Goal: Check status: Check status

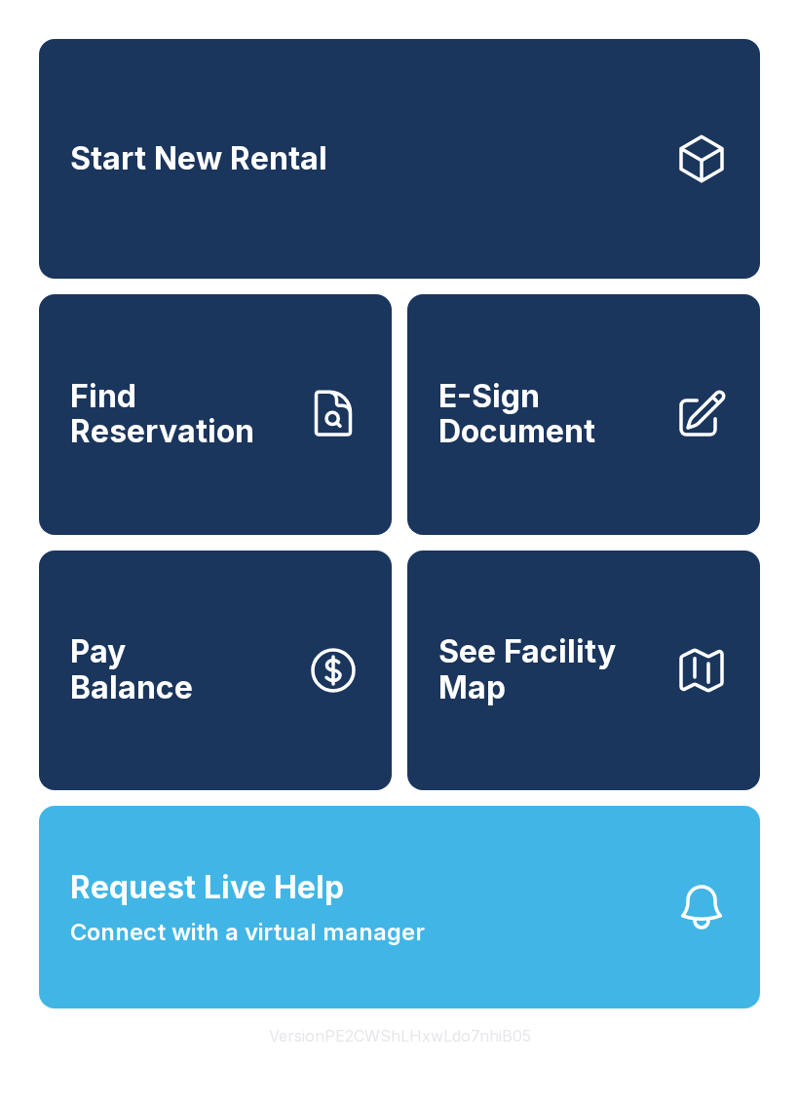
click at [321, 441] on icon at bounding box center [333, 414] width 55 height 55
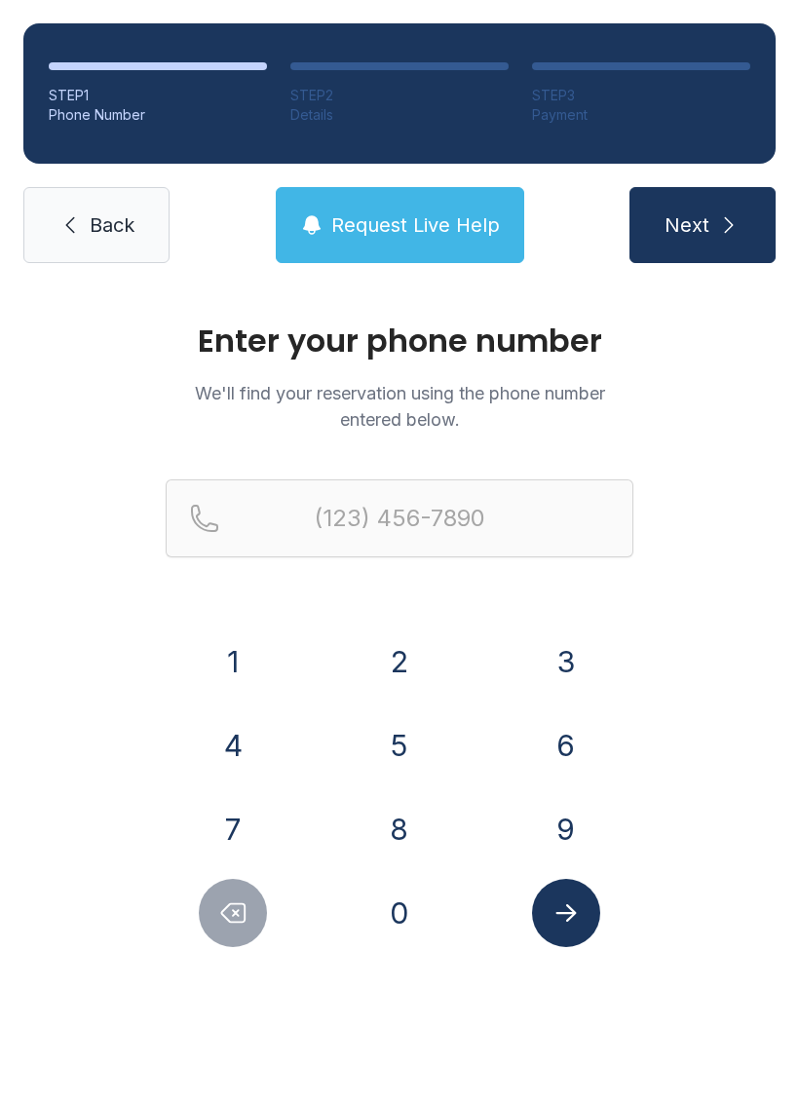
click at [414, 826] on button "8" at bounding box center [399, 829] width 68 height 68
click at [401, 751] on button "5" at bounding box center [399, 745] width 68 height 68
click at [409, 882] on button "0" at bounding box center [399, 913] width 68 height 68
click at [574, 734] on button "6" at bounding box center [566, 745] width 68 height 68
click at [252, 743] on button "4" at bounding box center [233, 745] width 68 height 68
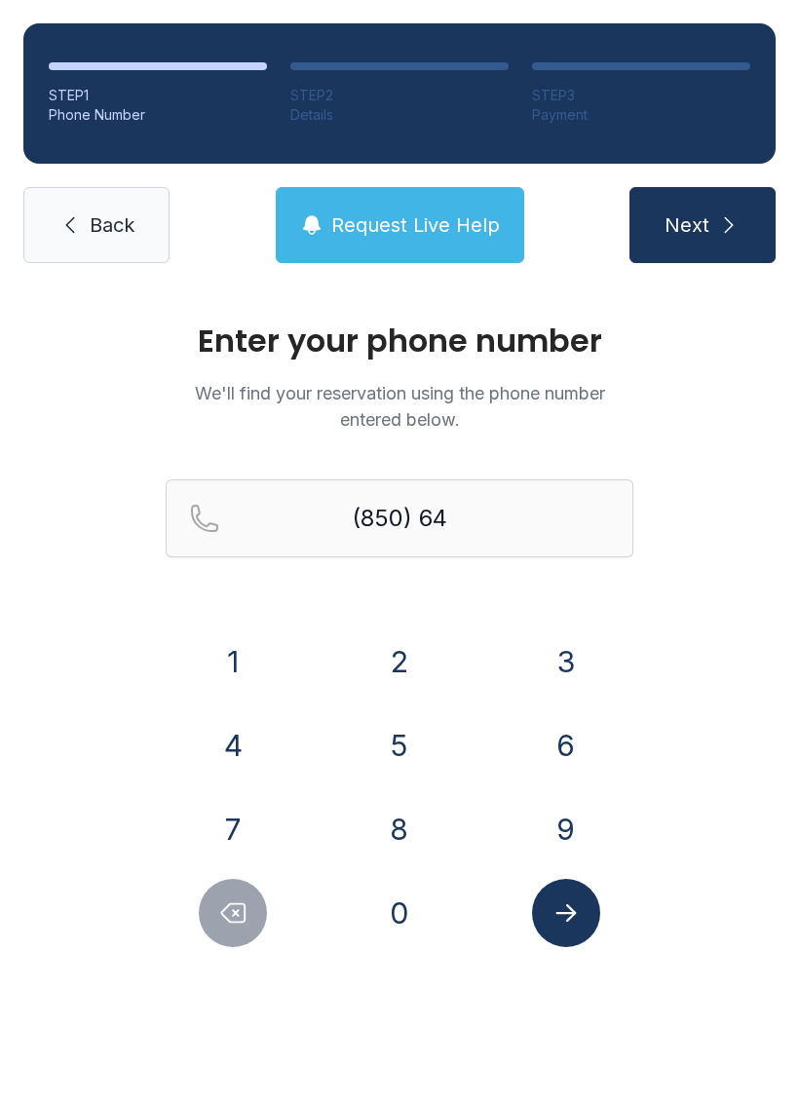
click at [397, 927] on button "0" at bounding box center [399, 913] width 68 height 68
click at [231, 836] on button "7" at bounding box center [233, 829] width 68 height 68
click at [573, 752] on button "6" at bounding box center [566, 745] width 68 height 68
click at [246, 643] on button "1" at bounding box center [233, 661] width 68 height 68
click at [398, 837] on button "8" at bounding box center [399, 829] width 68 height 68
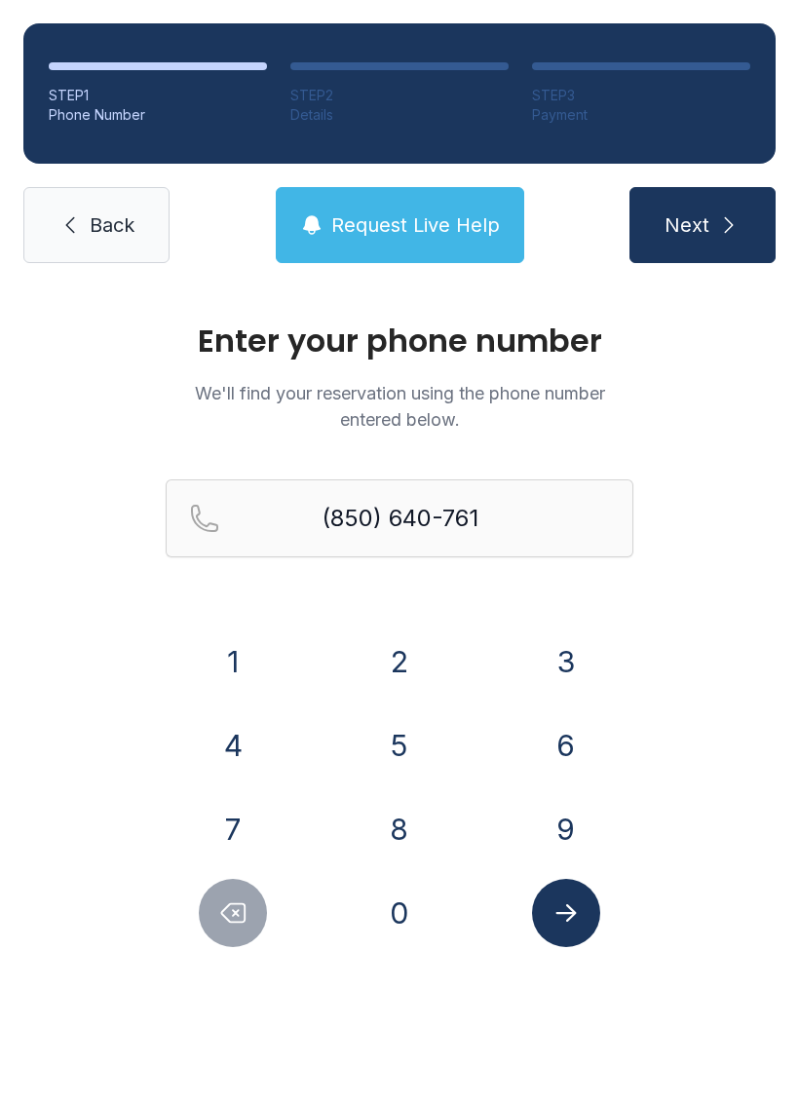
type input "[PHONE_NUMBER]"
click at [575, 933] on button "Submit lookup form" at bounding box center [566, 913] width 68 height 68
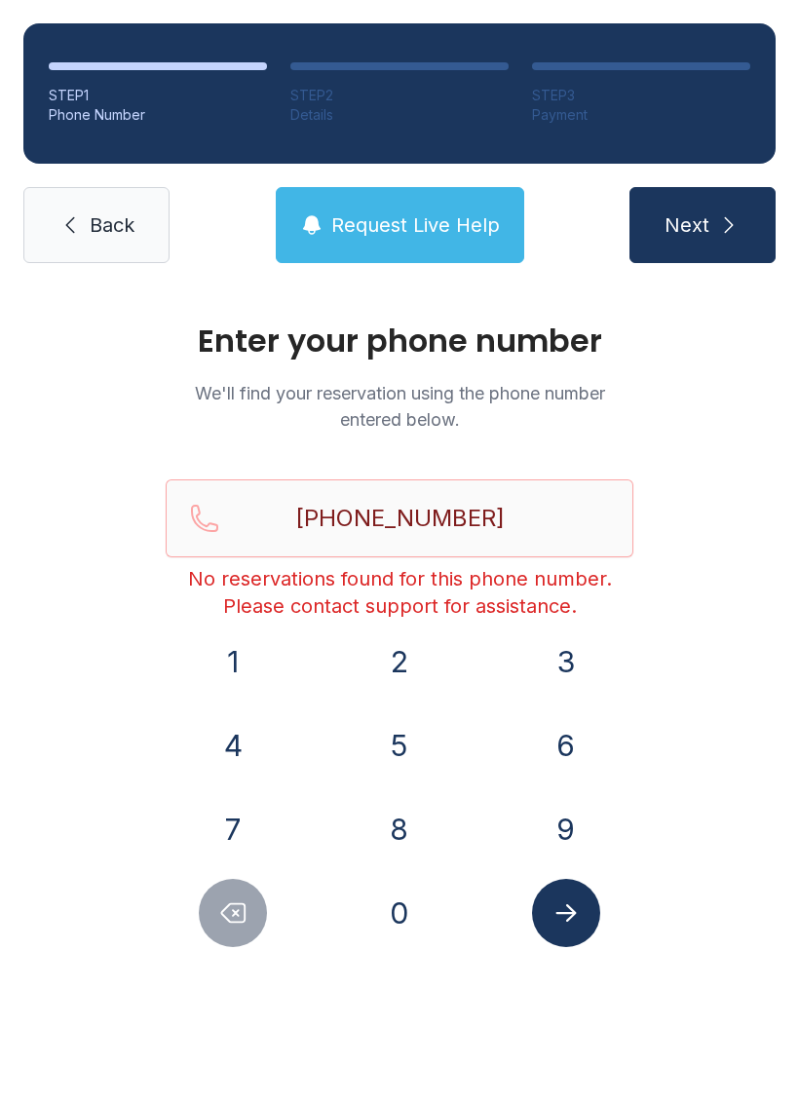
click at [425, 232] on span "Request Live Help" at bounding box center [415, 224] width 169 height 27
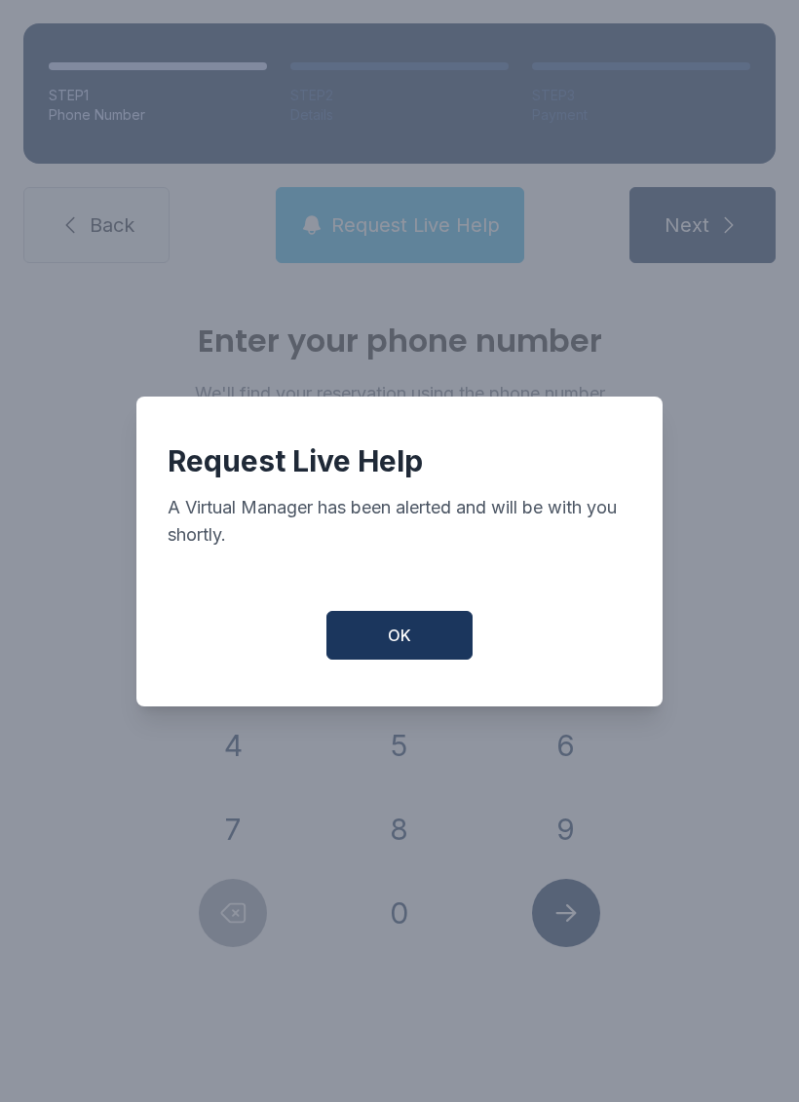
click at [413, 633] on button "OK" at bounding box center [399, 635] width 146 height 49
